Goal: Transaction & Acquisition: Purchase product/service

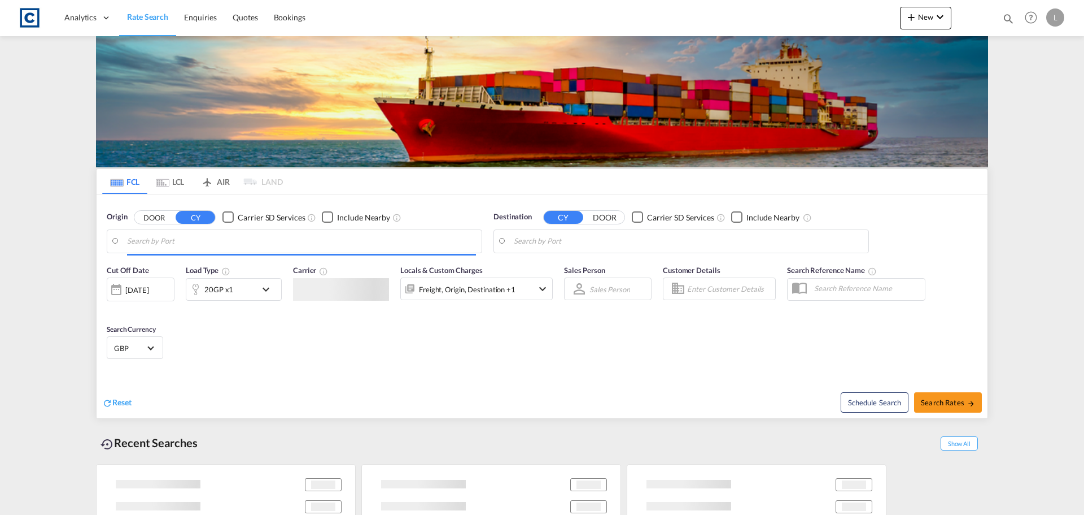
type input "GB-WF9, [GEOGRAPHIC_DATA]"
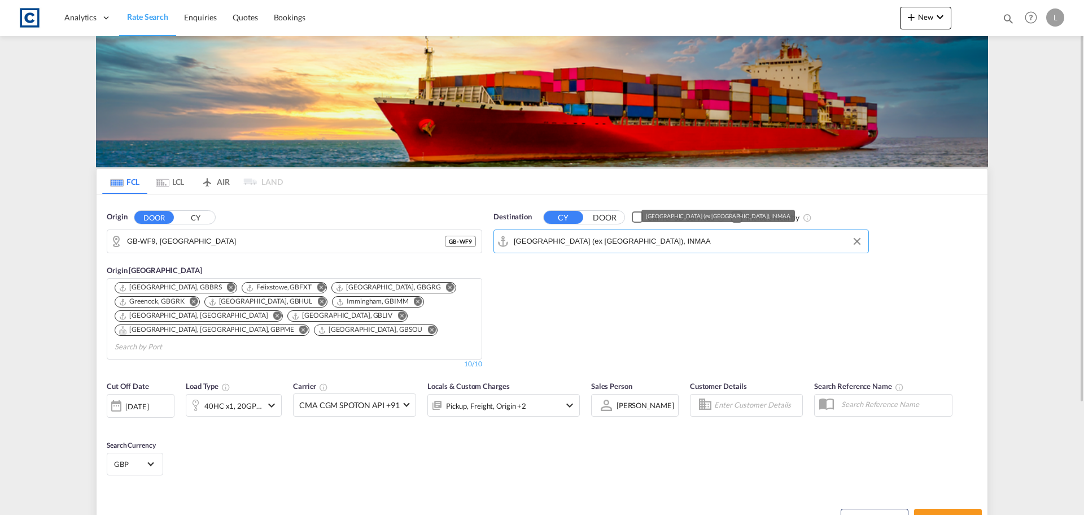
click at [576, 250] on md-autocomplete-wrap "[GEOGRAPHIC_DATA] (ex [GEOGRAPHIC_DATA]), INMAA" at bounding box center [688, 244] width 349 height 23
click at [579, 242] on input "[GEOGRAPHIC_DATA] (ex [GEOGRAPHIC_DATA]), INMAA" at bounding box center [688, 241] width 349 height 17
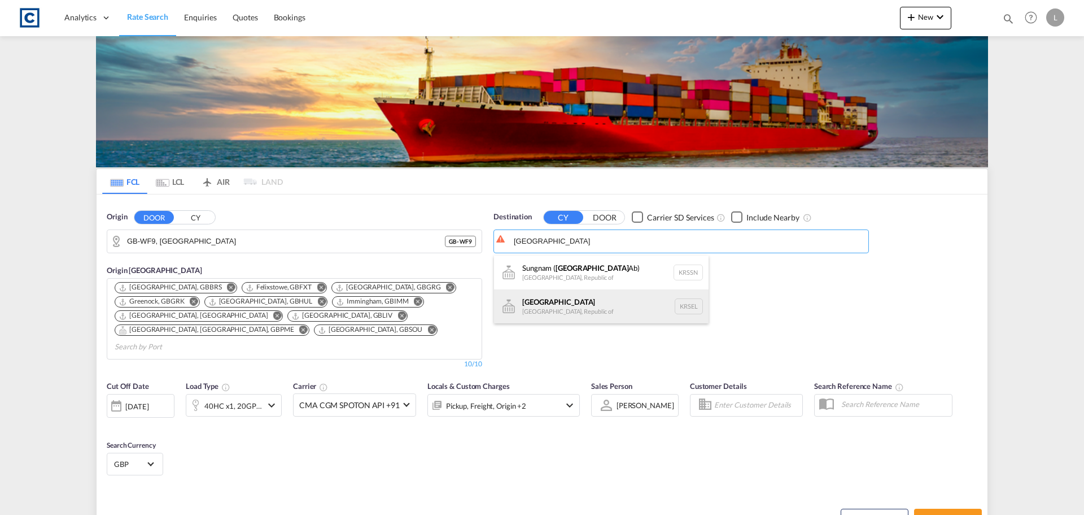
click at [566, 311] on div "[GEOGRAPHIC_DATA] [GEOGRAPHIC_DATA], [GEOGRAPHIC_DATA] [GEOGRAPHIC_DATA]" at bounding box center [601, 306] width 215 height 34
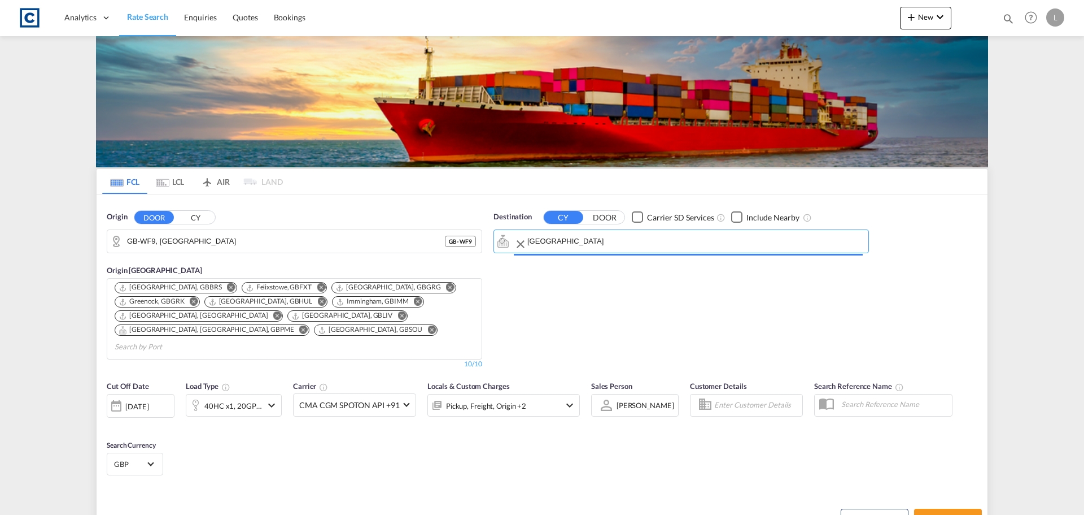
type input "[GEOGRAPHIC_DATA], [GEOGRAPHIC_DATA]"
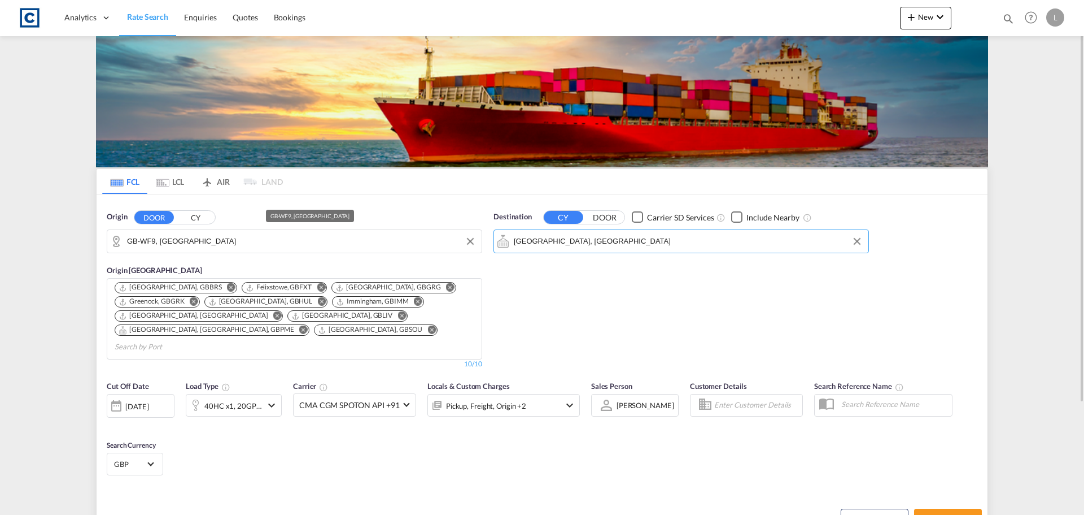
click at [150, 242] on input "GB-WF9, [GEOGRAPHIC_DATA]" at bounding box center [301, 241] width 349 height 17
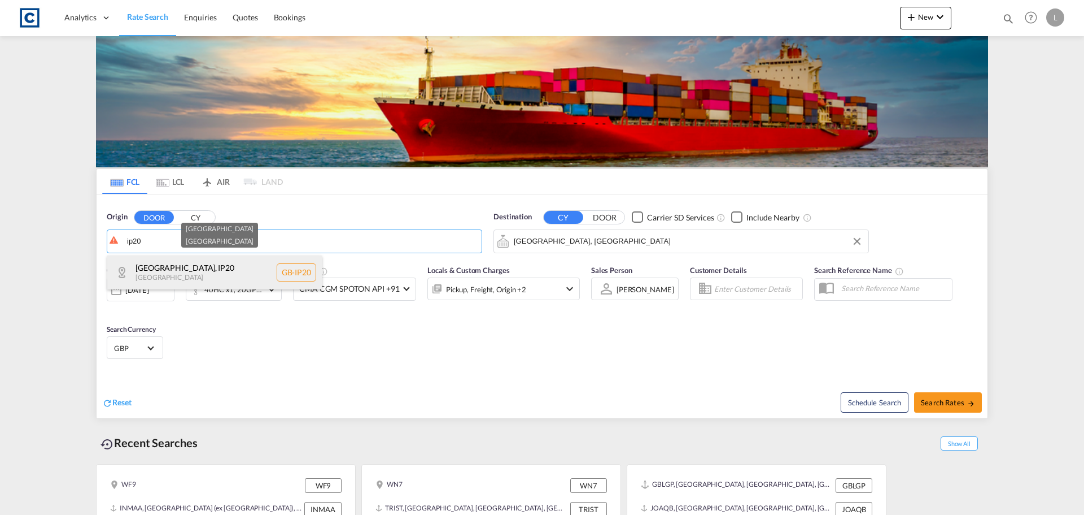
click at [185, 264] on div "[GEOGRAPHIC_DATA] , IP20 [GEOGRAPHIC_DATA] [GEOGRAPHIC_DATA]-IP20" at bounding box center [214, 272] width 215 height 34
type input "GB-IP20, [GEOGRAPHIC_DATA]"
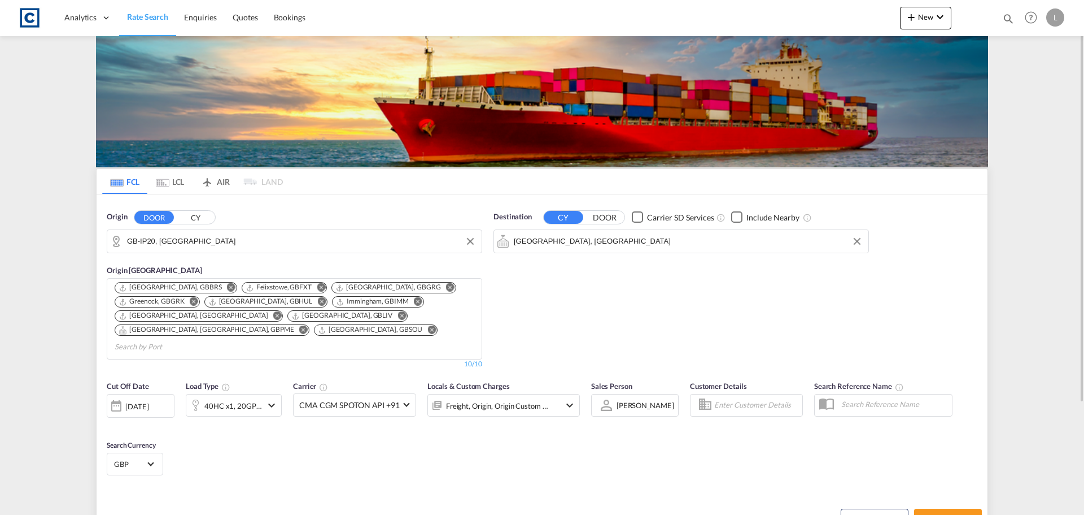
click at [255, 398] on div "40HC x1, 20GP x1" at bounding box center [233, 406] width 58 height 16
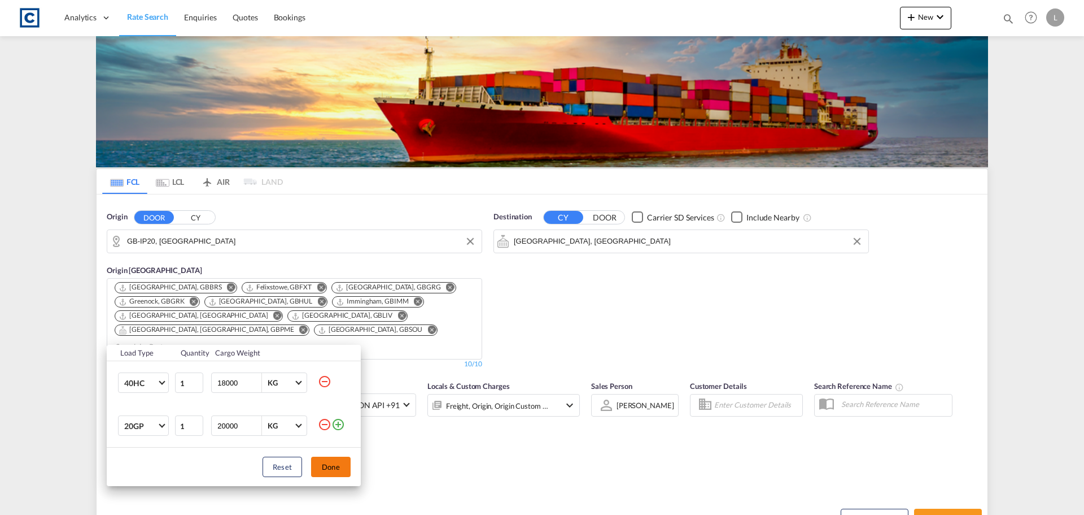
drag, startPoint x: 322, startPoint y: 379, endPoint x: 331, endPoint y: 417, distance: 39.3
click at [323, 380] on md-icon "icon-minus-circle-outline" at bounding box center [325, 381] width 14 height 14
type input "20000"
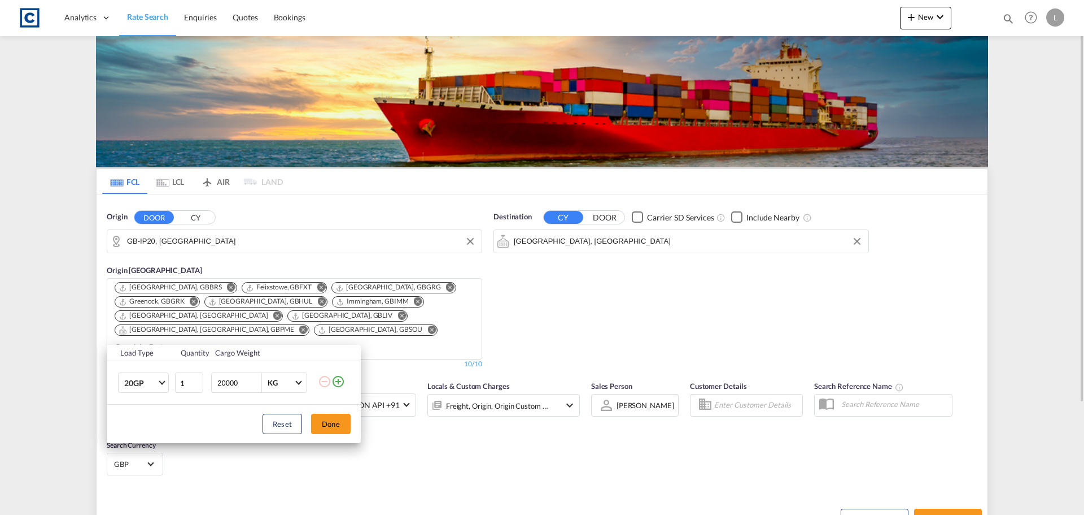
click at [324, 422] on button "Done" at bounding box center [331, 423] width 40 height 20
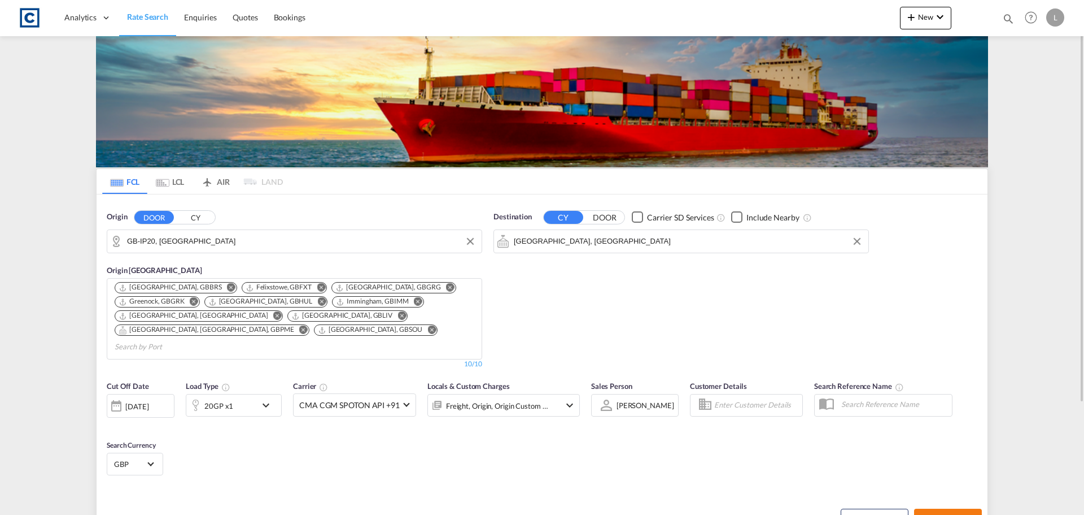
click at [946, 514] on span "Search Rates" at bounding box center [948, 518] width 54 height 9
type input "IP20 to KRSEL / [DATE]"
